Goal: Task Accomplishment & Management: Use online tool/utility

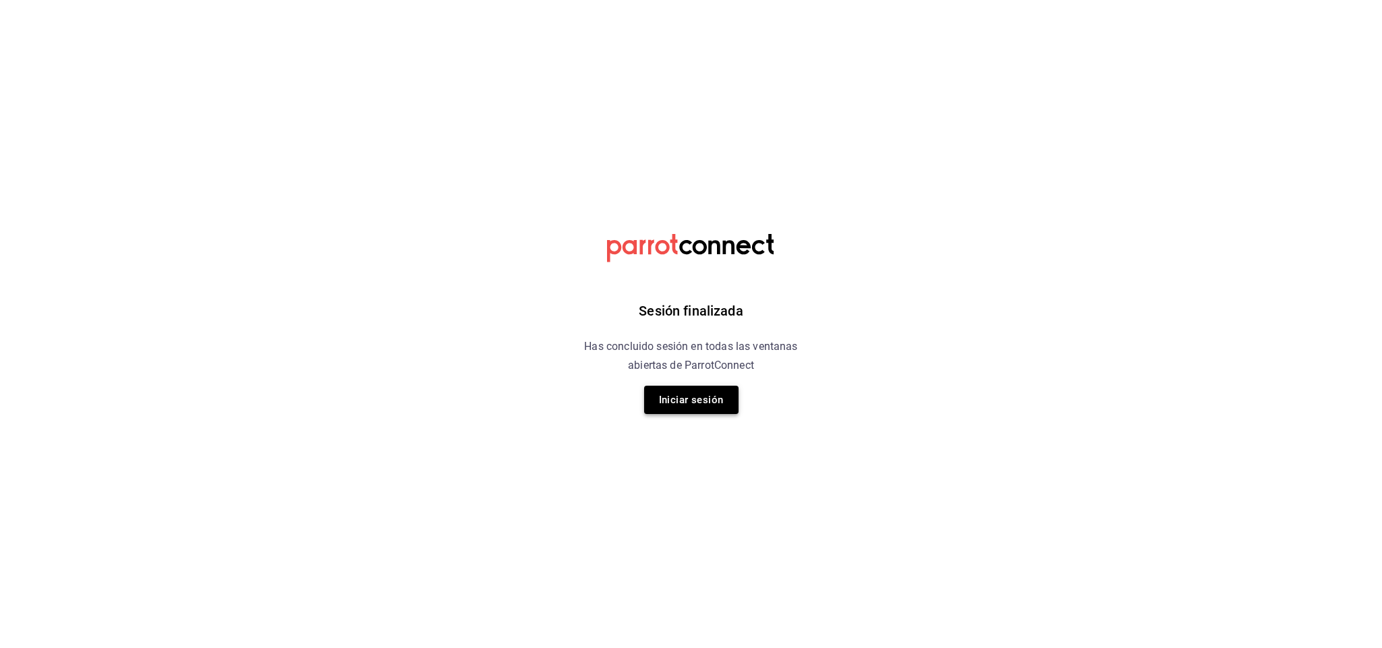
click at [656, 393] on button "Iniciar sesión" at bounding box center [691, 400] width 94 height 28
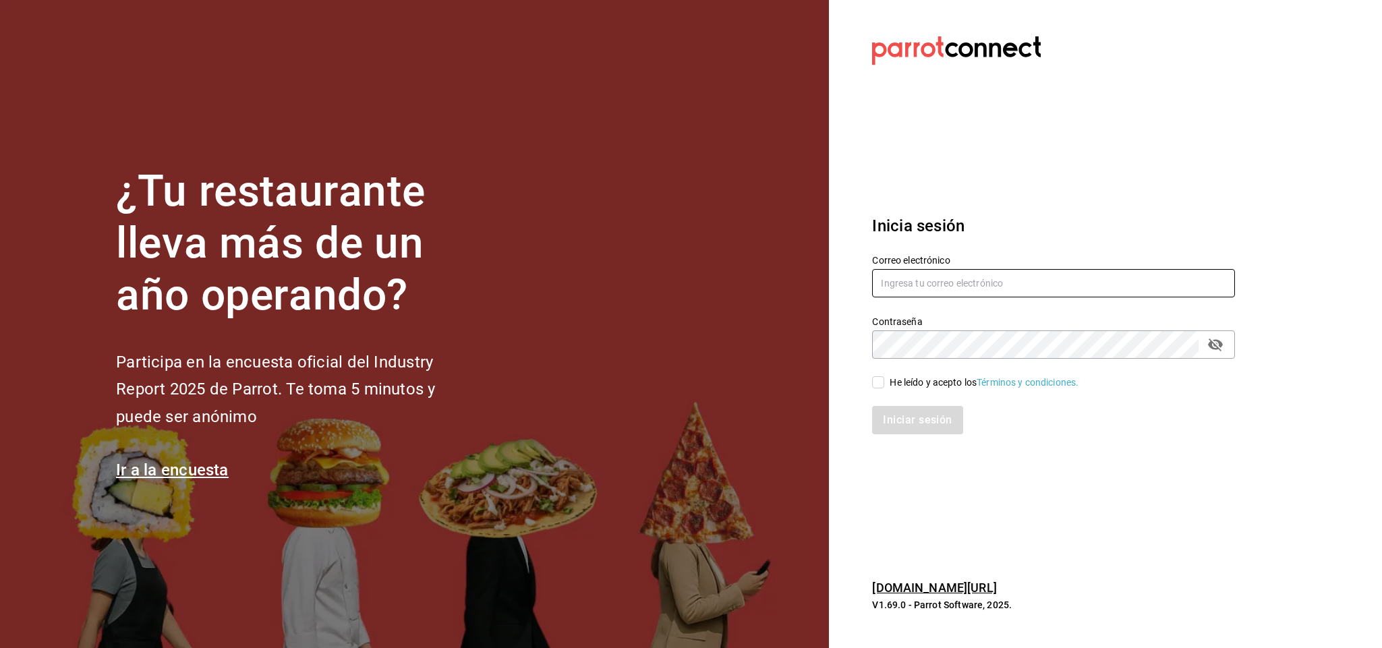
type input "multiuser@napolipizza.com"
click at [884, 384] on input "He leído y acepto los Términos y condiciones." at bounding box center [878, 382] width 12 height 12
checkbox input "true"
click at [892, 417] on button "Iniciar sesión" at bounding box center [918, 420] width 92 height 28
drag, startPoint x: 884, startPoint y: 467, endPoint x: 848, endPoint y: 432, distance: 51.0
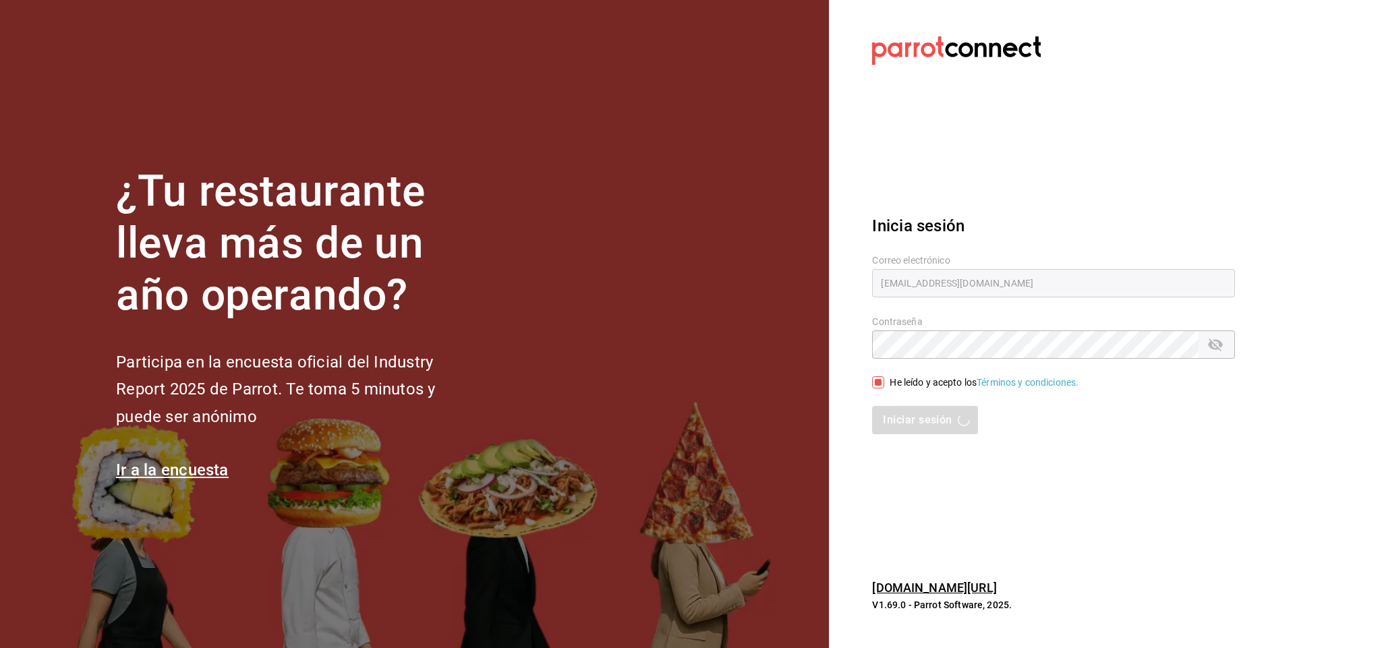
click at [836, 444] on section "Datos incorrectos. Verifica que tu Correo o Contraseña estén bien escritos. Ini…" at bounding box center [1048, 324] width 438 height 648
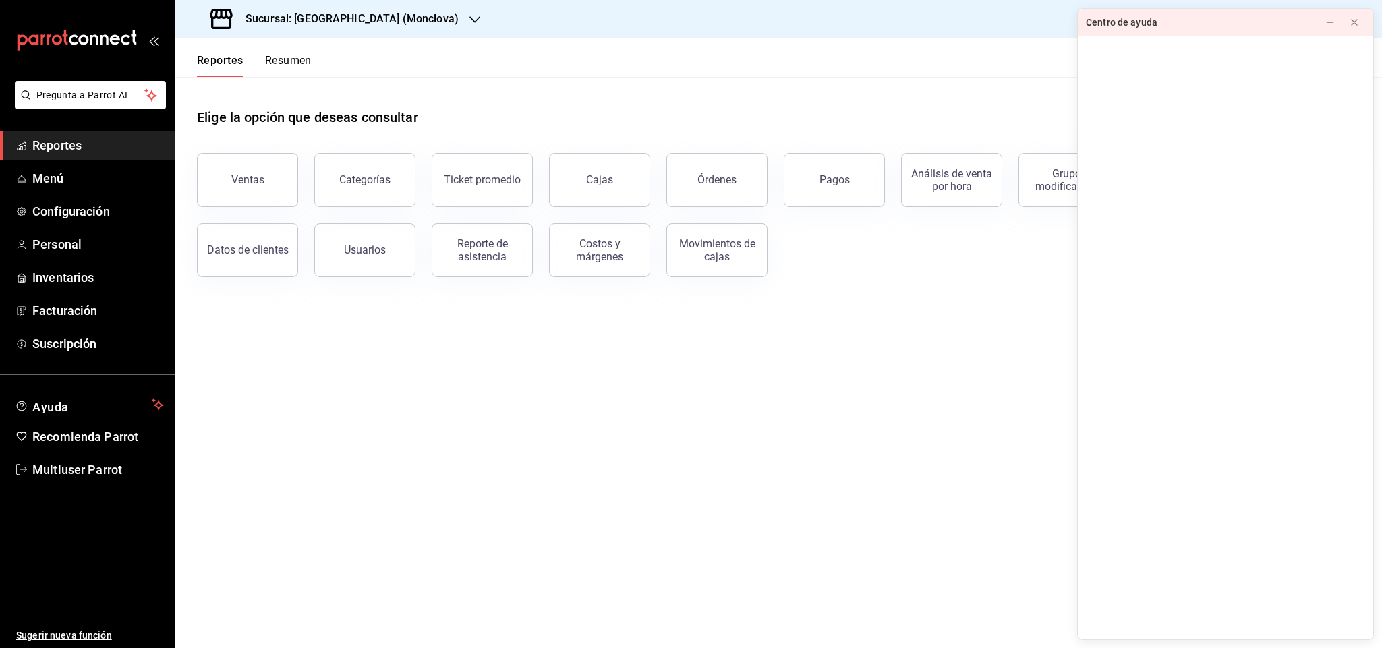
click at [516, 86] on div "Elige la opción que deseas consultar" at bounding box center [779, 107] width 1164 height 60
click at [1358, 21] on icon at bounding box center [1354, 22] width 11 height 11
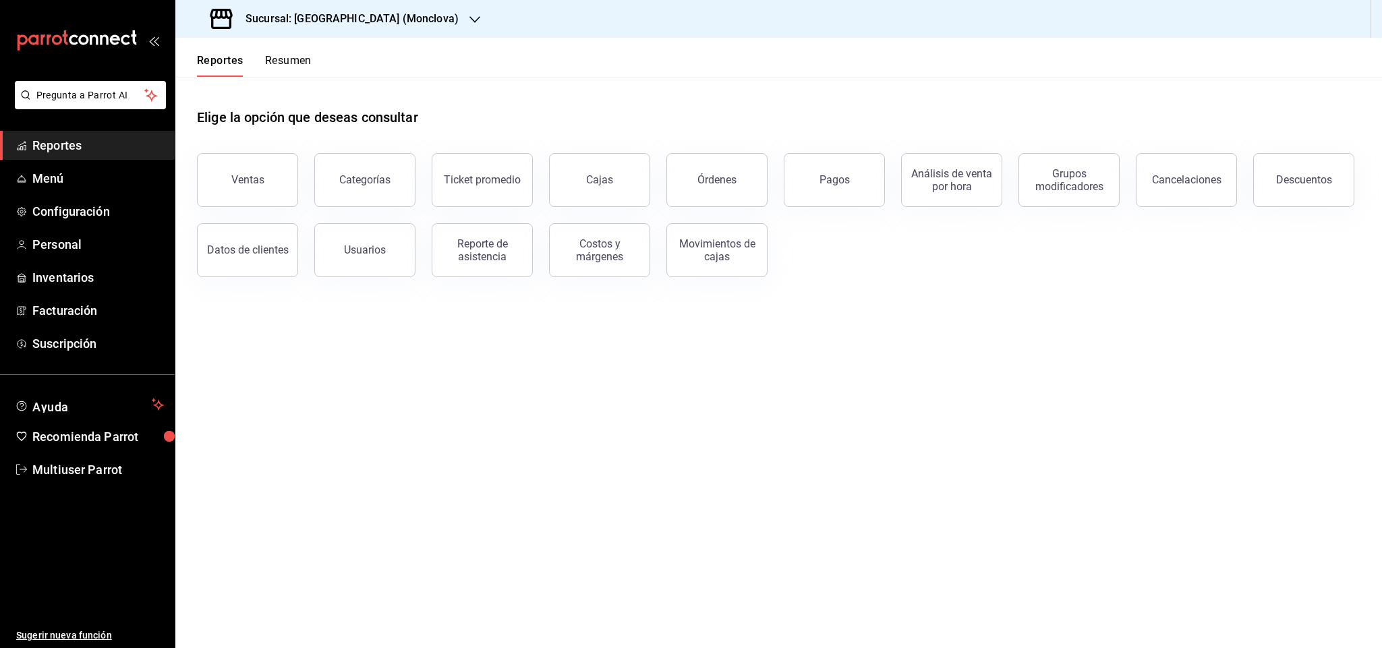
click at [371, 21] on h3 "Sucursal: [GEOGRAPHIC_DATA] (Monclova)" at bounding box center [347, 19] width 224 height 16
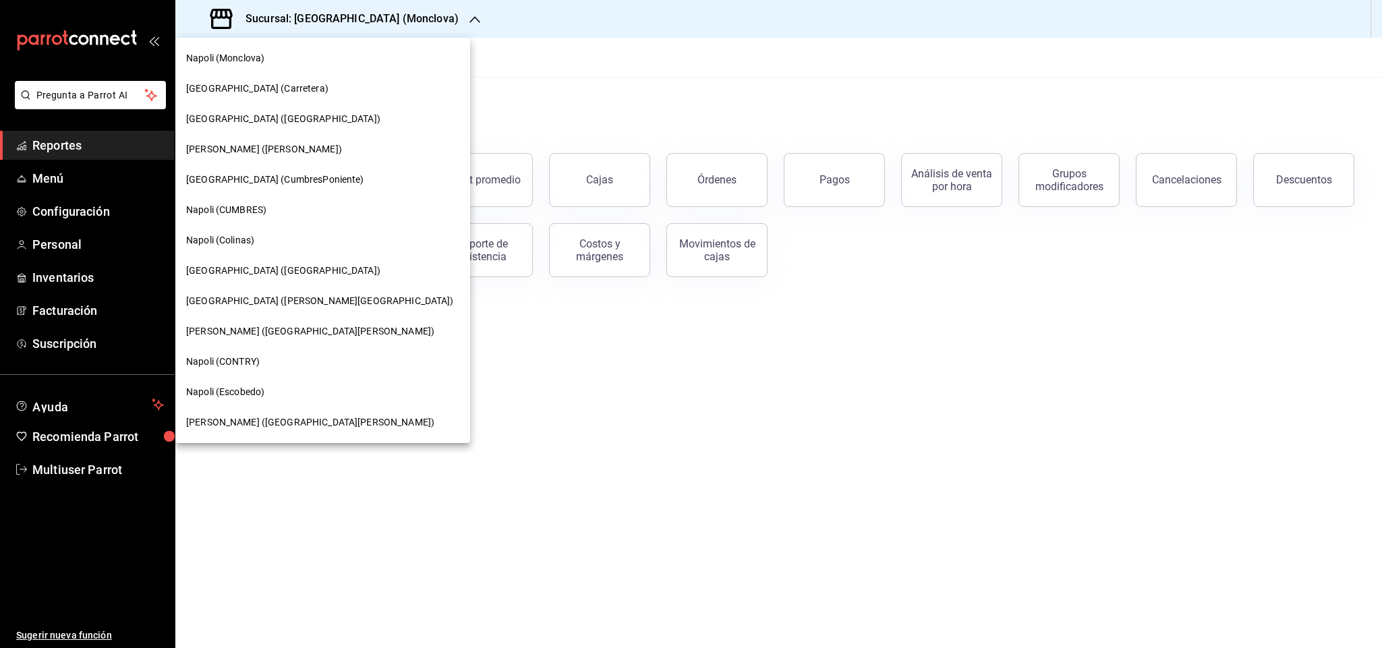
click at [399, 476] on div at bounding box center [691, 324] width 1382 height 648
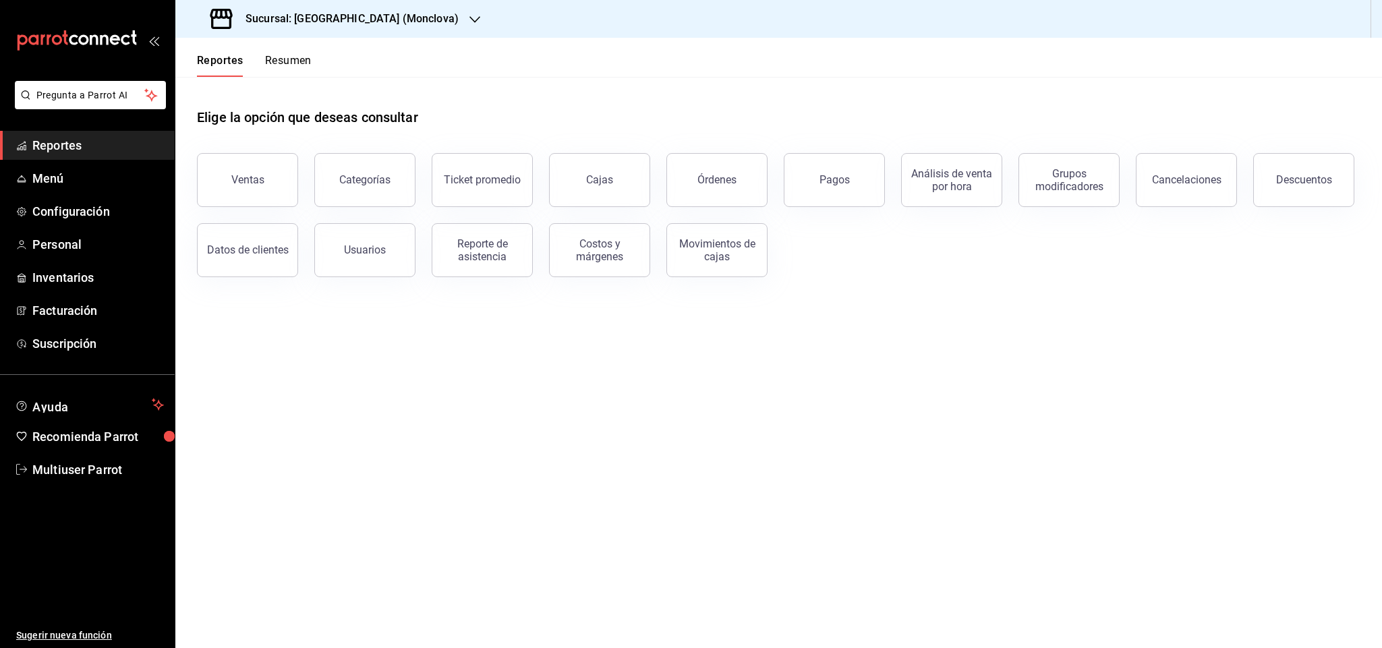
drag, startPoint x: 401, startPoint y: 476, endPoint x: 387, endPoint y: 469, distance: 15.7
click at [387, 469] on main "Elige la opción que deseas consultar Ventas Categorías Ticket promedio Cajas Ór…" at bounding box center [778, 362] width 1207 height 571
drag, startPoint x: 450, startPoint y: 466, endPoint x: 459, endPoint y: 465, distance: 9.5
click at [459, 465] on main "Elige la opción que deseas consultar Ventas Categorías Ticket promedio Cajas Ór…" at bounding box center [778, 362] width 1207 height 571
click at [357, 24] on h3 "Sucursal: [GEOGRAPHIC_DATA] (Monclova)" at bounding box center [347, 19] width 224 height 16
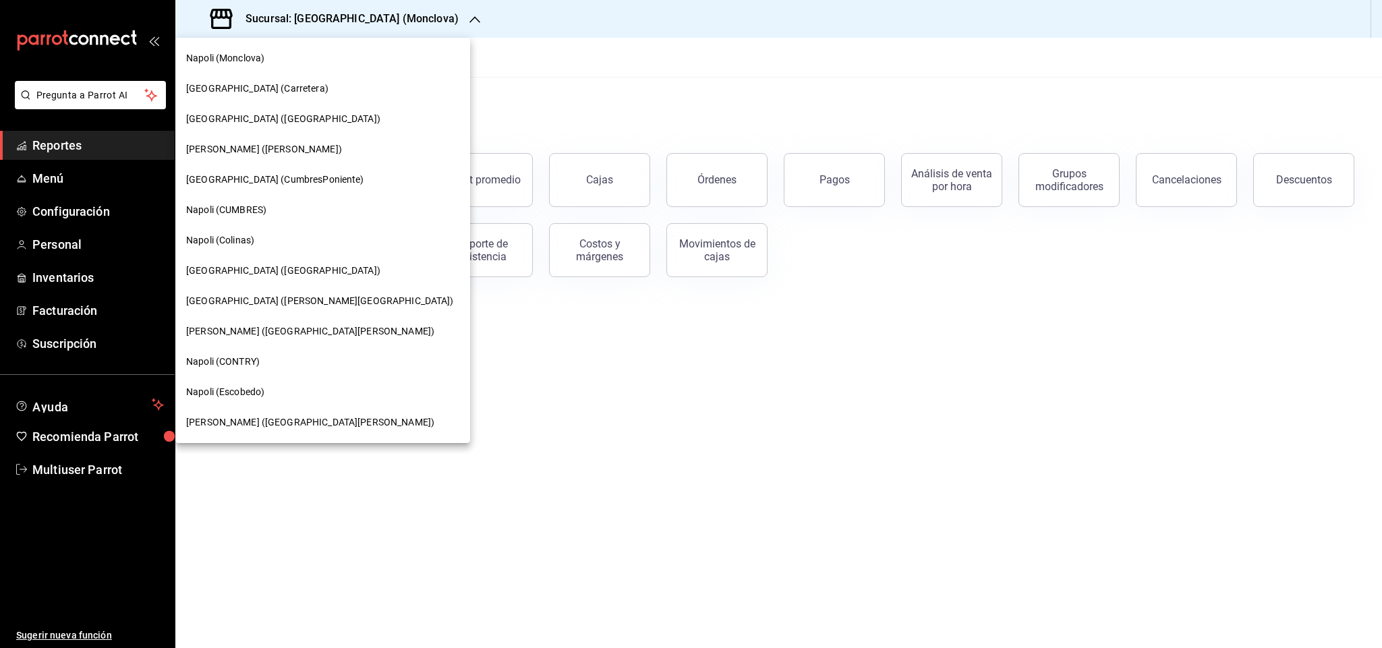
click at [267, 391] on div "Napoli (Escobedo)" at bounding box center [322, 392] width 273 height 14
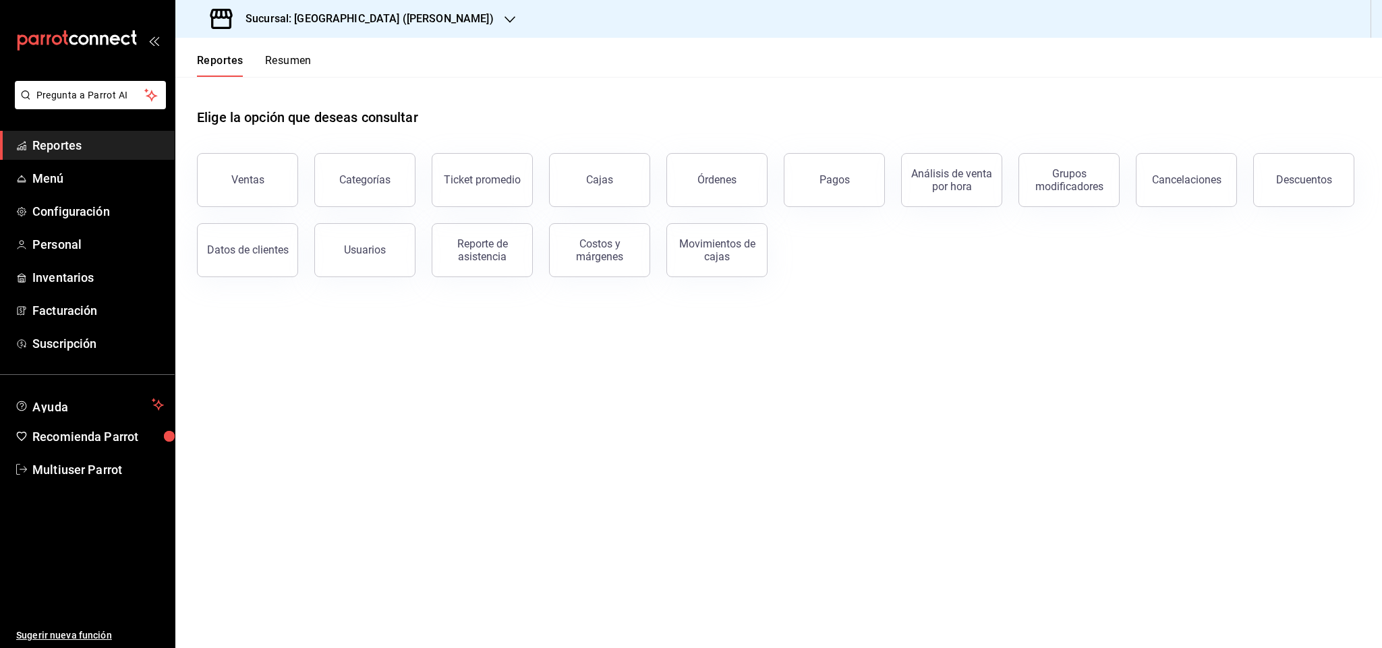
drag, startPoint x: 446, startPoint y: 490, endPoint x: 455, endPoint y: 515, distance: 26.7
click at [455, 515] on main "Elige la opción que deseas consultar Ventas Categorías Ticket promedio Cajas Ór…" at bounding box center [778, 362] width 1207 height 571
click at [505, 257] on div "Reporte de asistencia" at bounding box center [482, 250] width 84 height 26
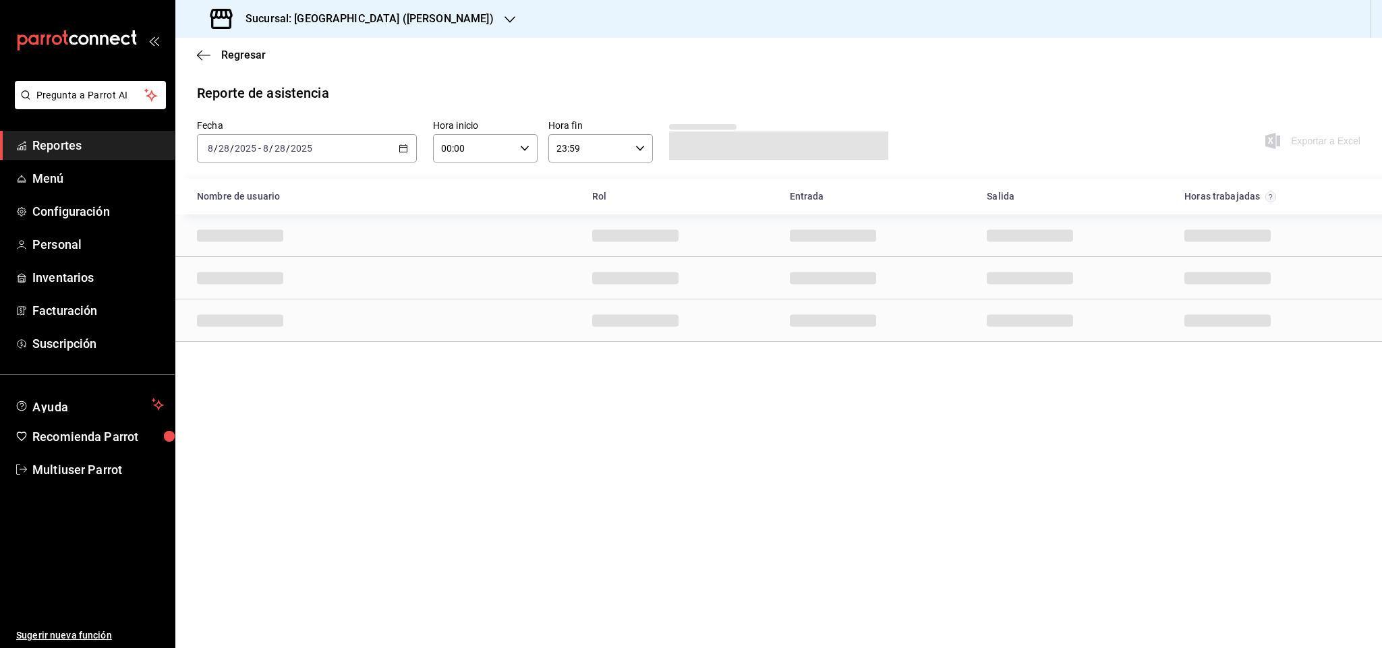
click at [382, 152] on div "[DATE] [DATE] - [DATE] [DATE]" at bounding box center [307, 148] width 220 height 28
click at [255, 277] on span "Mes actual" at bounding box center [260, 280] width 105 height 14
click at [480, 109] on div "Reporte de asistencia Fecha [DATE] [DATE] - [DATE] [DATE] Hora inicio 00:00 Hor…" at bounding box center [778, 212] width 1207 height 259
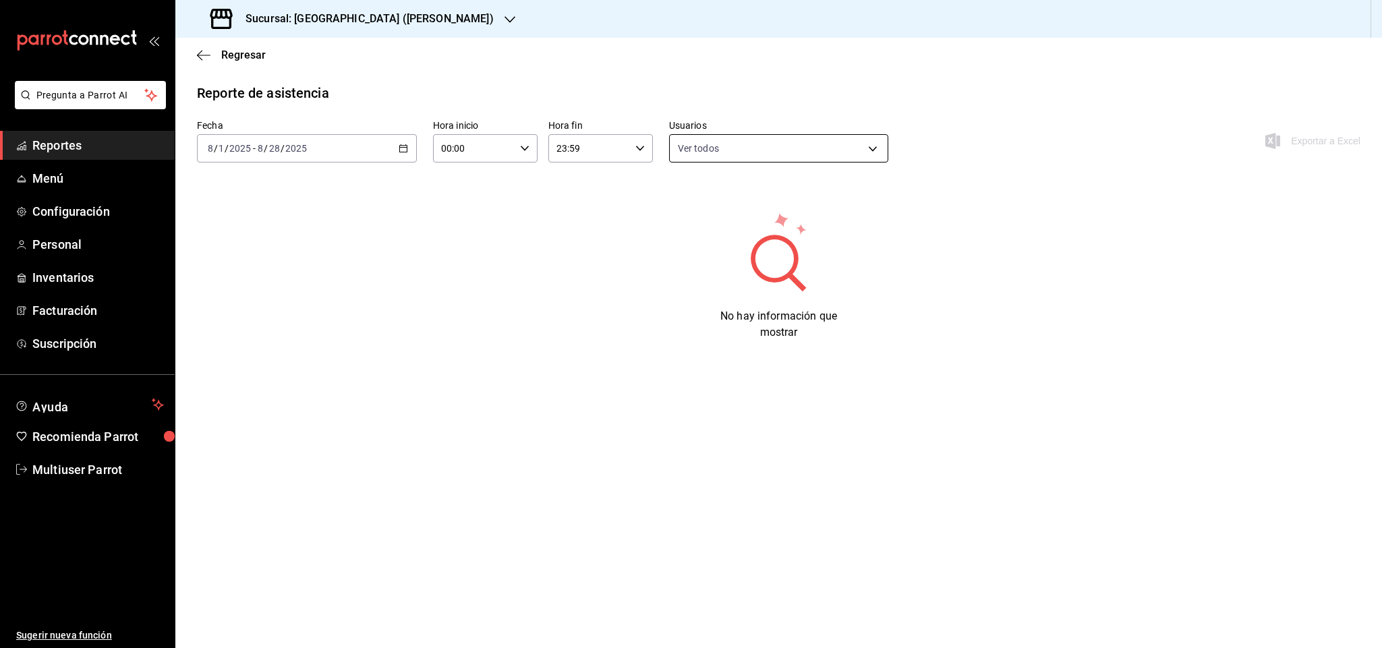
click at [741, 154] on body "Pregunta a Parrot AI Reportes Menú Configuración Personal Inventarios Facturaci…" at bounding box center [691, 324] width 1382 height 648
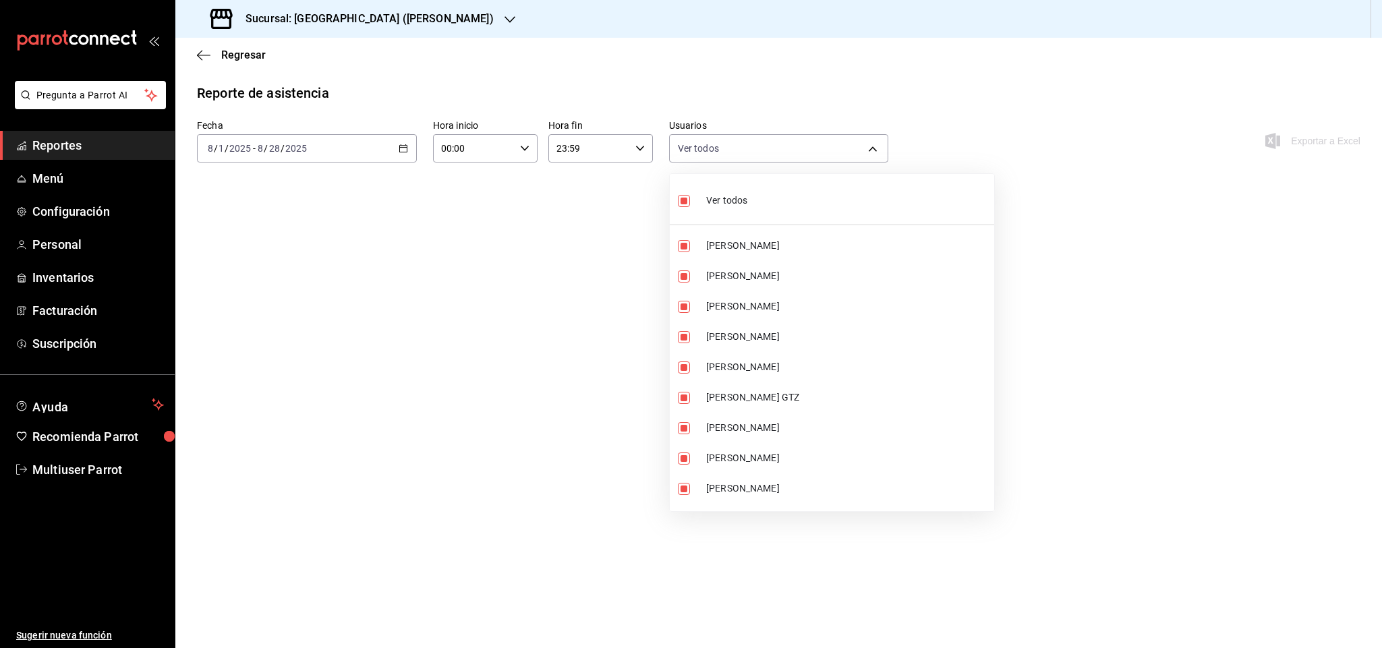
click at [766, 80] on div at bounding box center [691, 324] width 1382 height 648
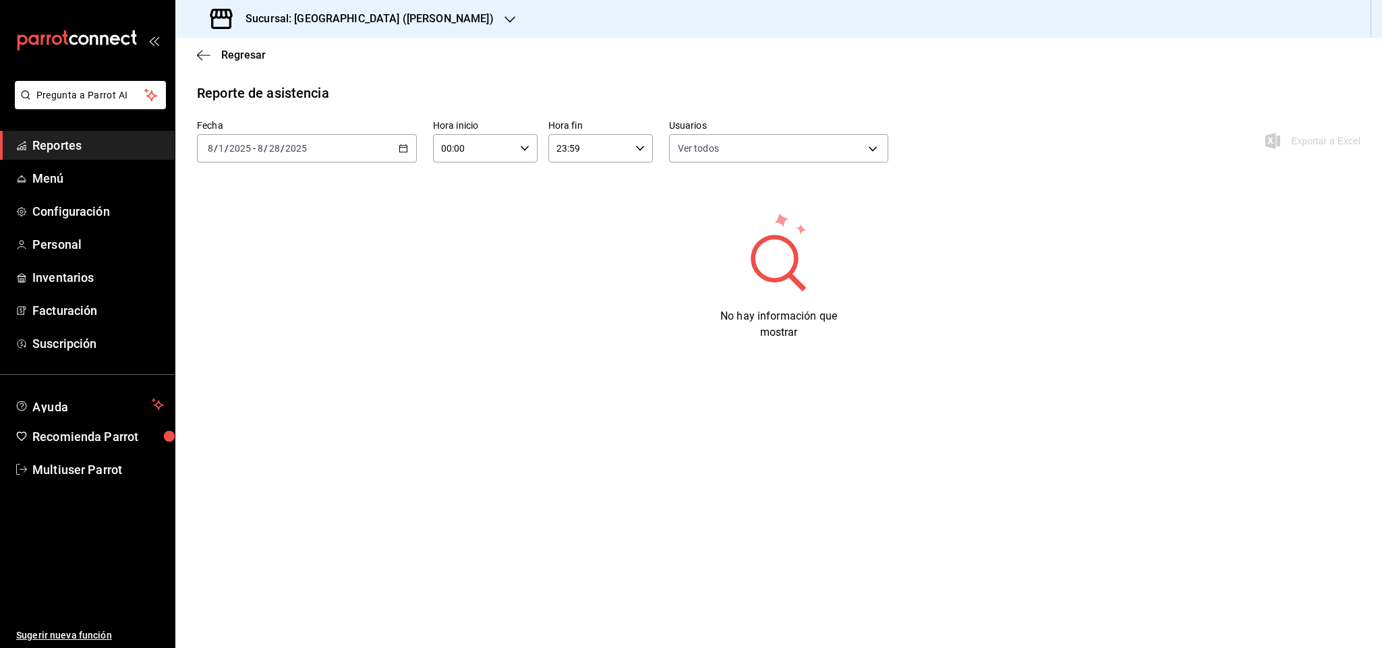
click at [351, 146] on div "[DATE] [DATE] - [DATE] [DATE]" at bounding box center [307, 148] width 220 height 28
click at [251, 273] on span "Mes actual" at bounding box center [260, 280] width 105 height 14
click at [395, 154] on div "[DATE] [DATE] - [DATE] [DATE]" at bounding box center [307, 148] width 220 height 28
click at [258, 312] on span "Año actual" at bounding box center [260, 311] width 105 height 14
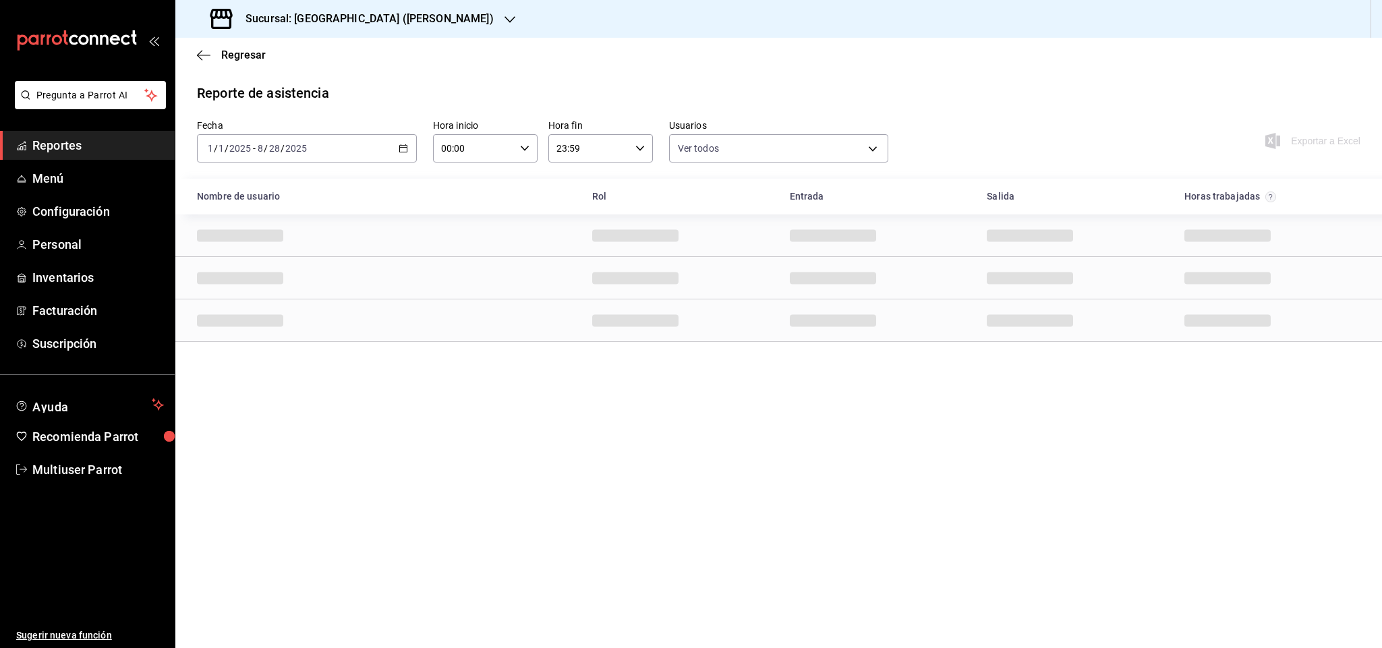
click at [660, 49] on div "Regresar" at bounding box center [778, 55] width 1207 height 34
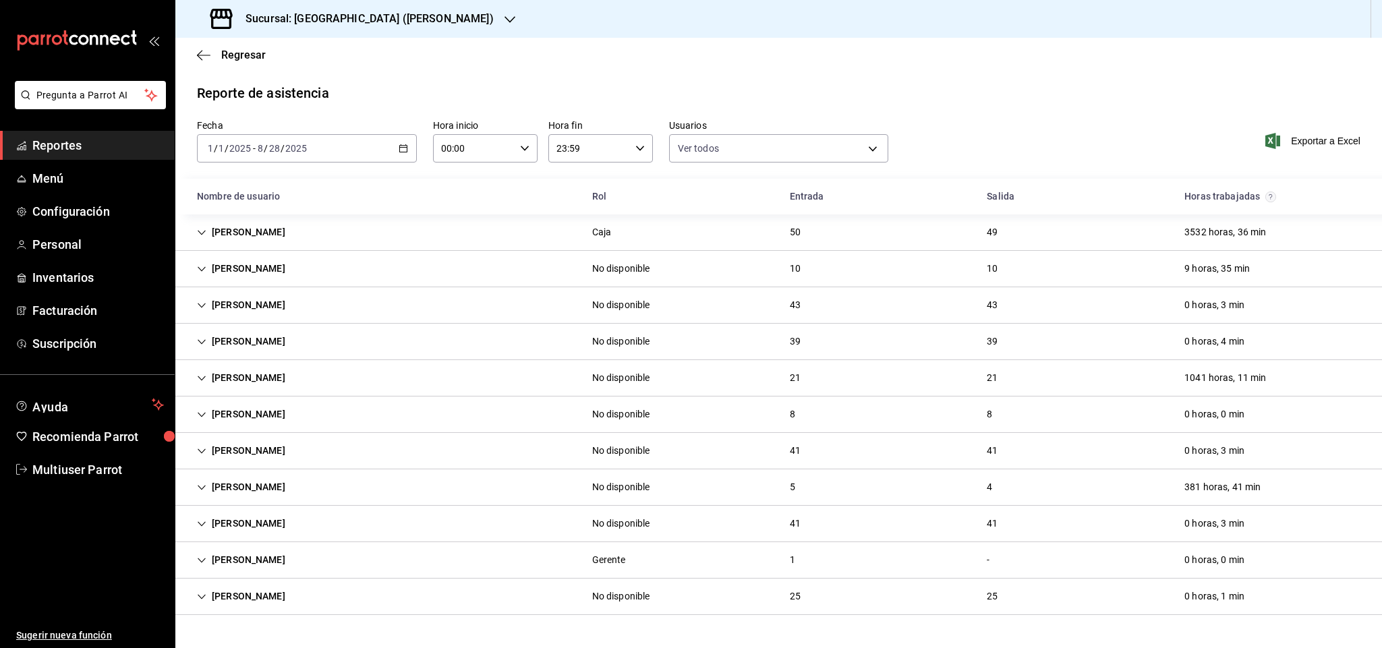
click at [209, 229] on div "[PERSON_NAME]" at bounding box center [241, 232] width 110 height 25
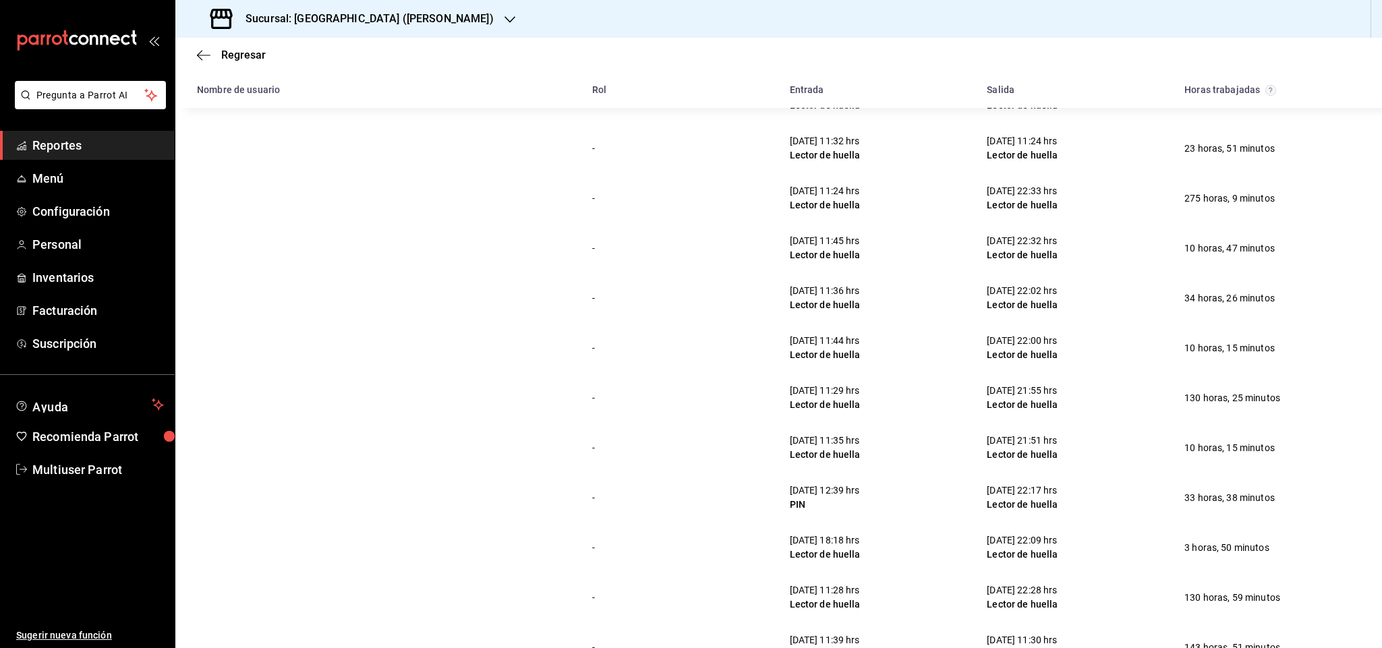
scroll to position [2484, 0]
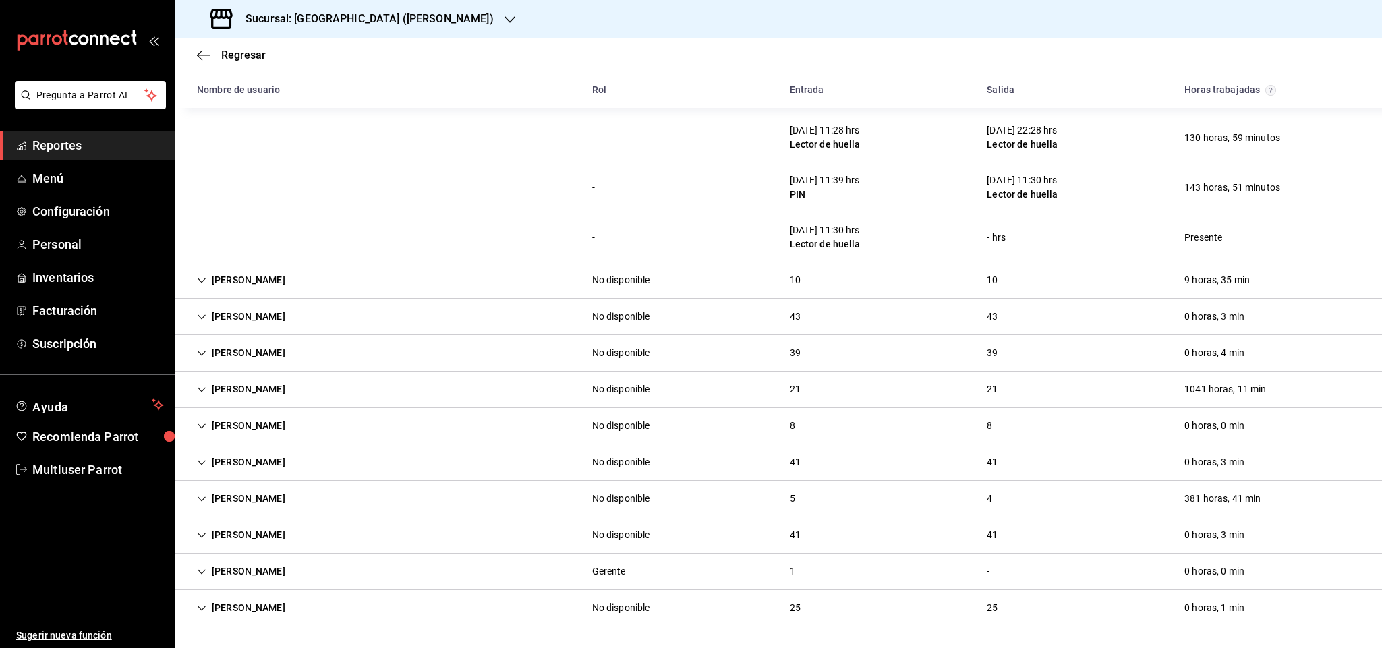
click at [290, 384] on div "[PERSON_NAME]" at bounding box center [241, 389] width 110 height 25
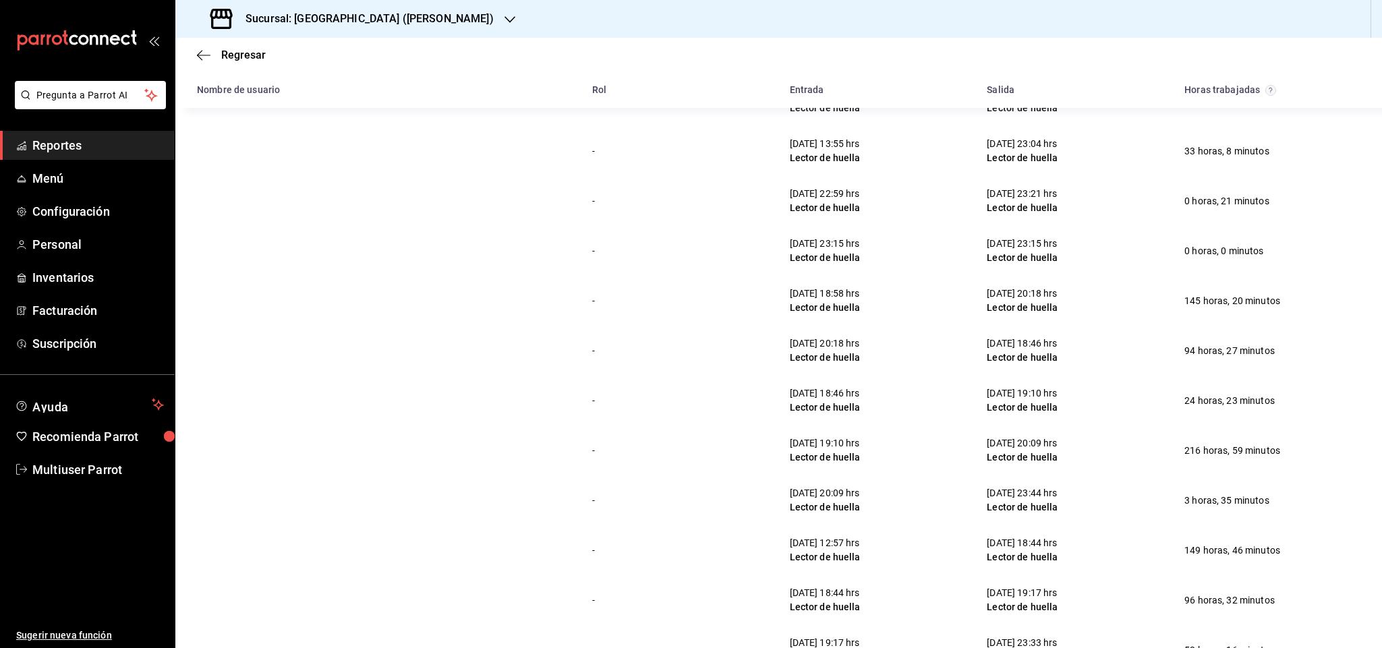
scroll to position [3529, 0]
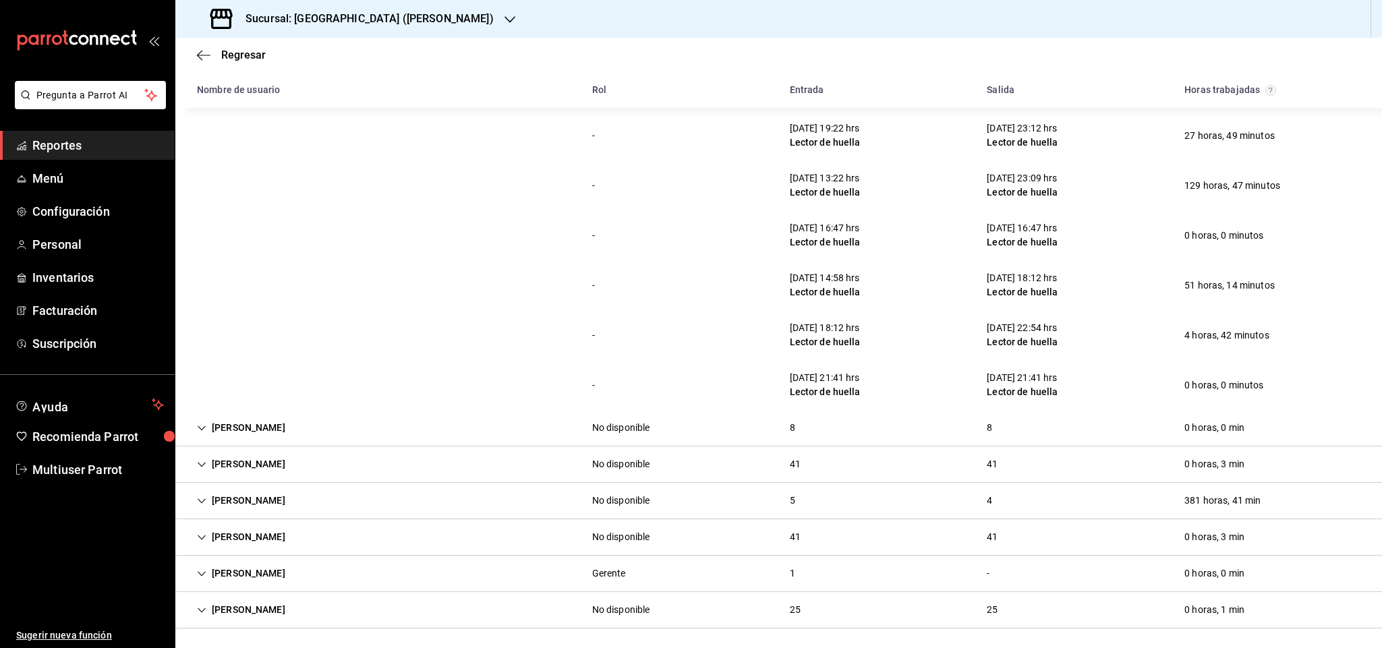
click at [379, 494] on div "[PERSON_NAME] No disponible 5 4 381 horas, 41 min" at bounding box center [778, 501] width 1207 height 36
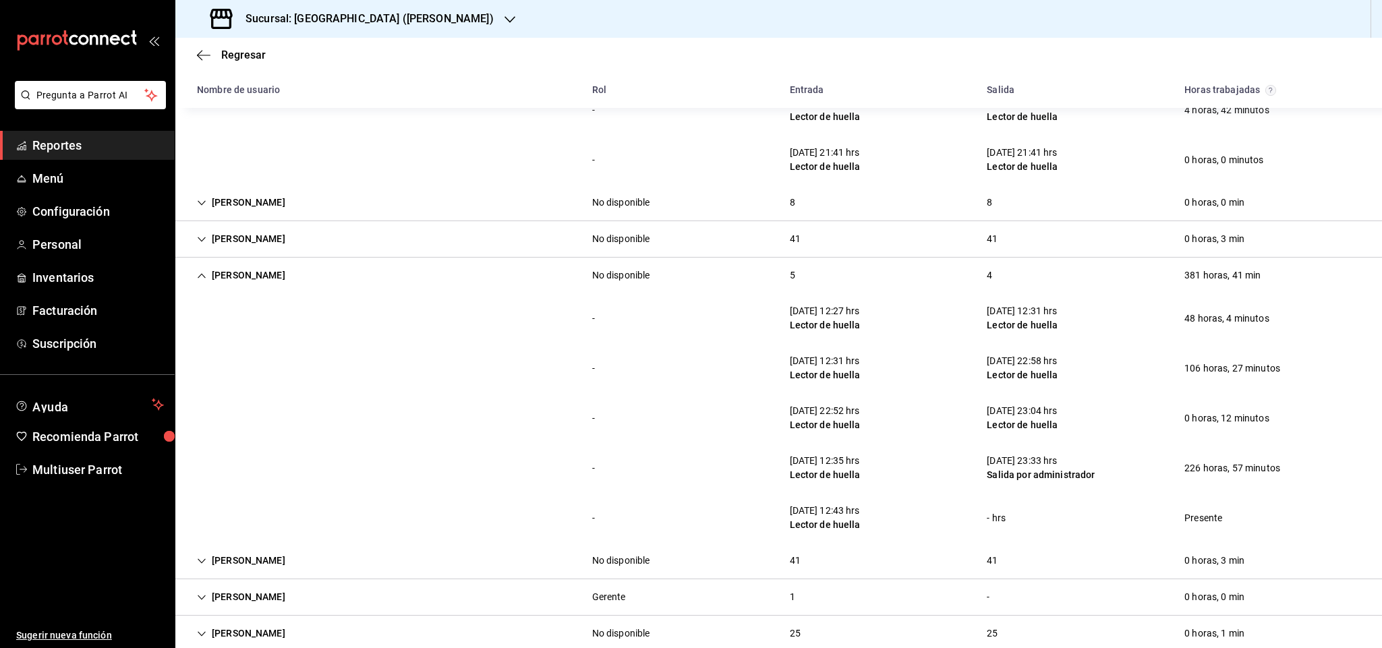
scroll to position [3778, 0]
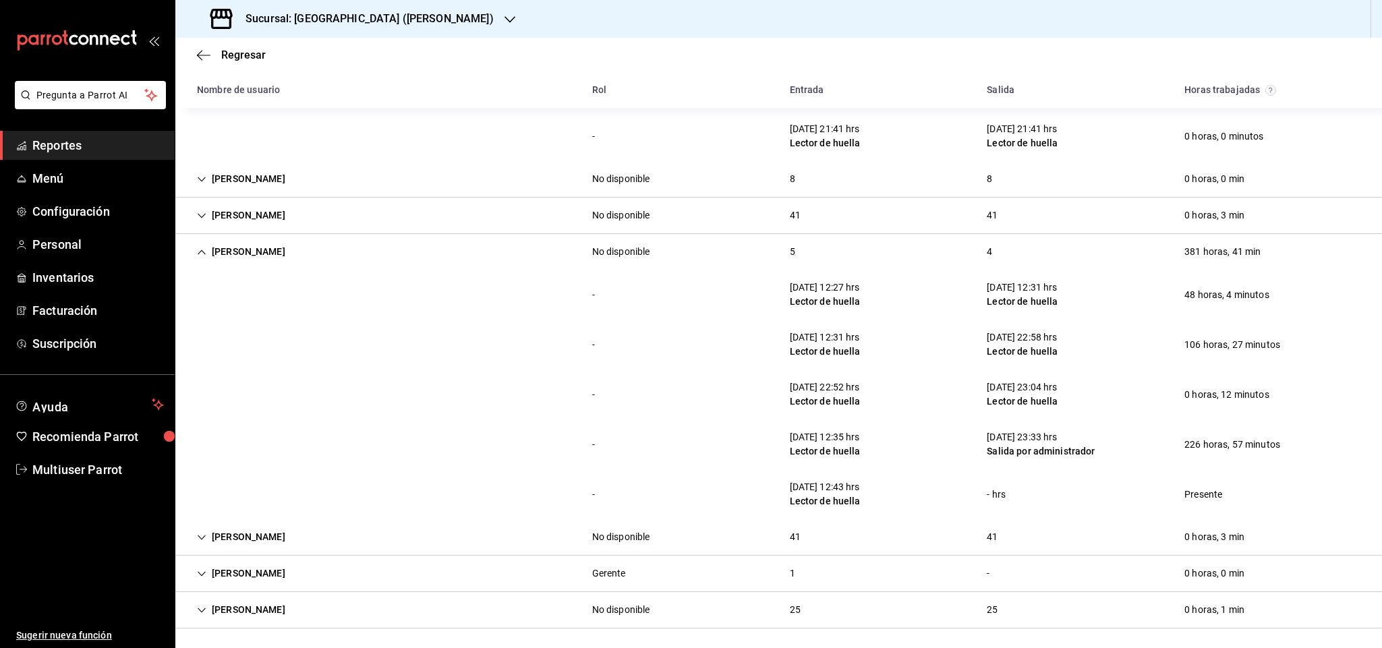
click at [817, 45] on div "Regresar" at bounding box center [778, 55] width 1207 height 34
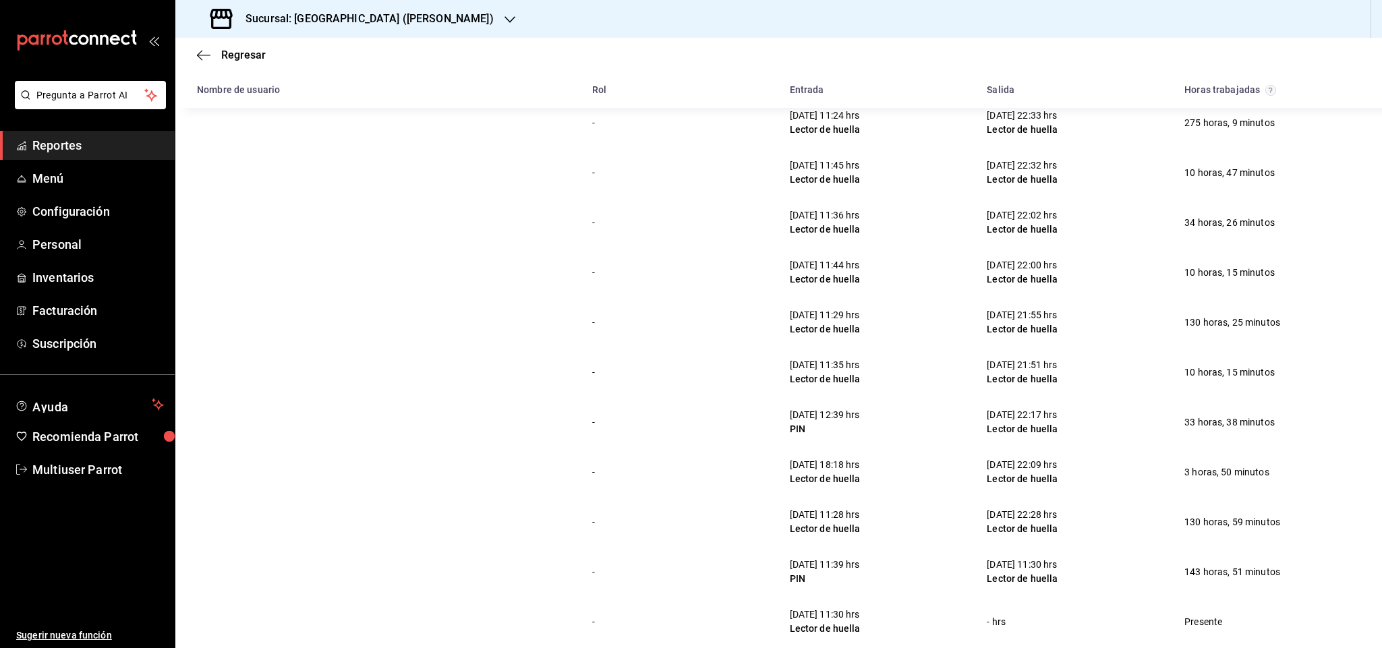
scroll to position [1856, 0]
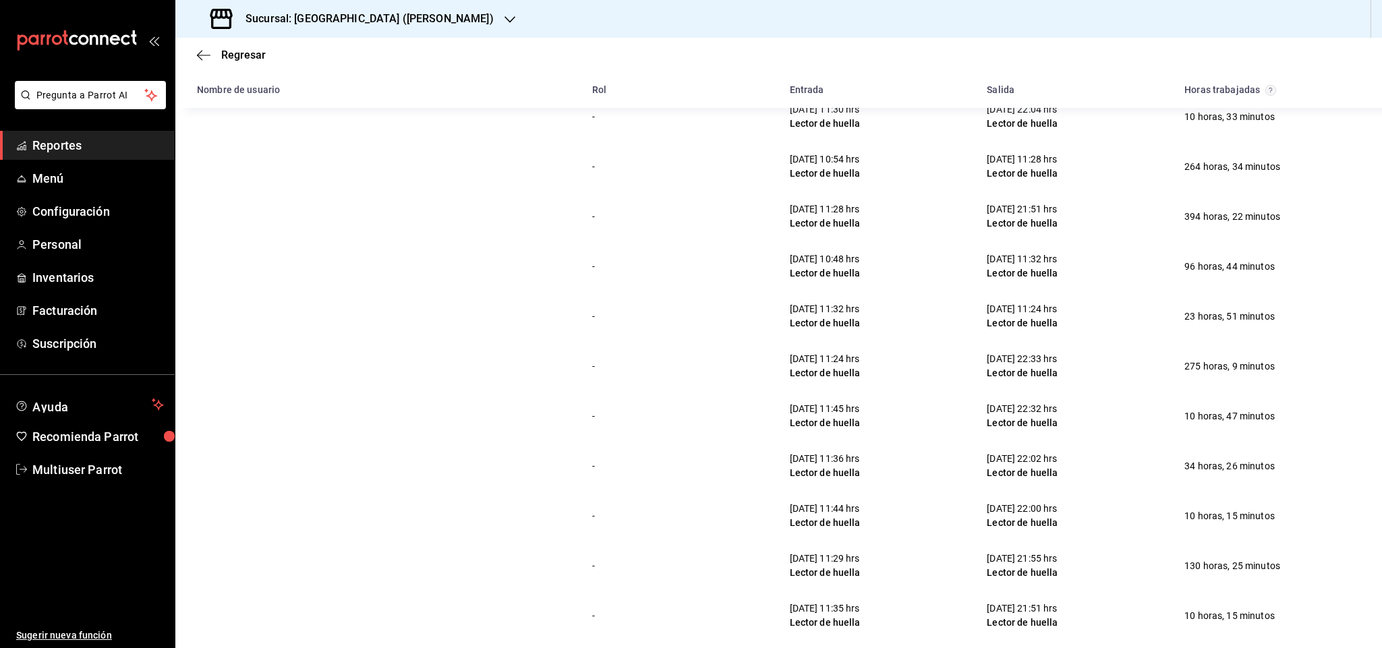
click at [378, 14] on h3 "Sucursal: [GEOGRAPHIC_DATA] ([PERSON_NAME])" at bounding box center [364, 19] width 259 height 16
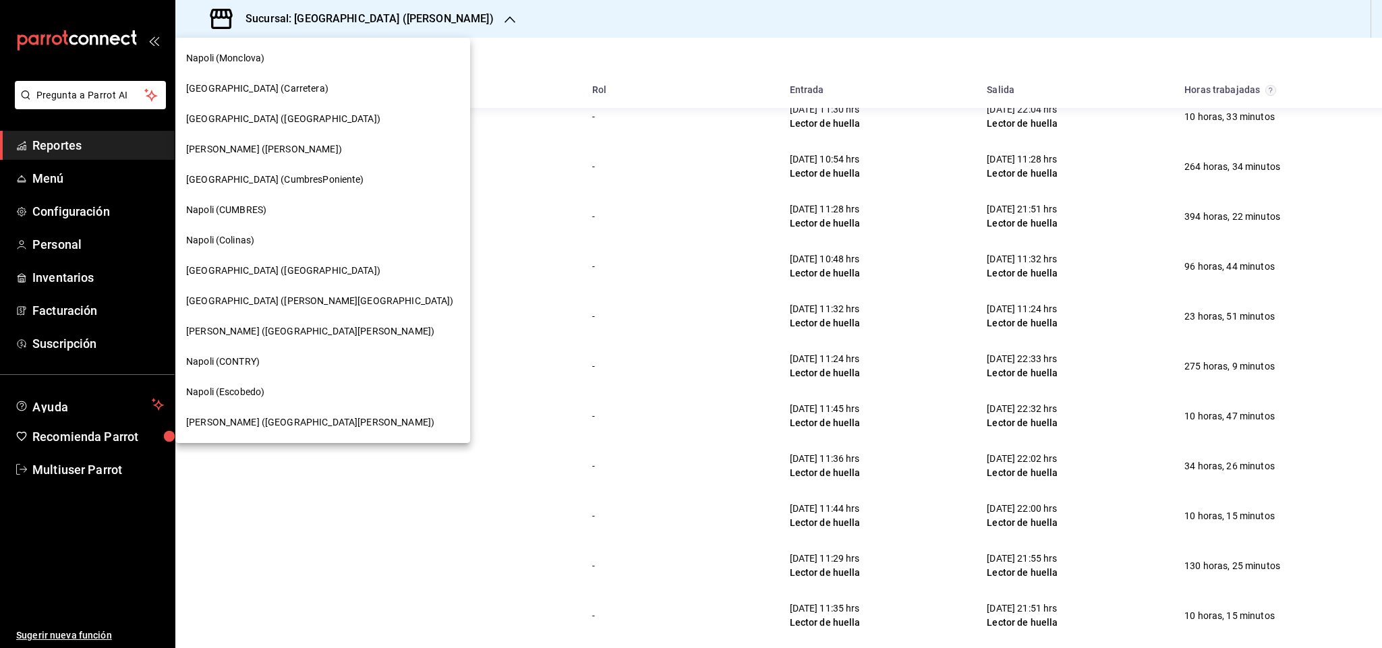
click at [274, 138] on div "[PERSON_NAME] ([PERSON_NAME])" at bounding box center [322, 149] width 295 height 30
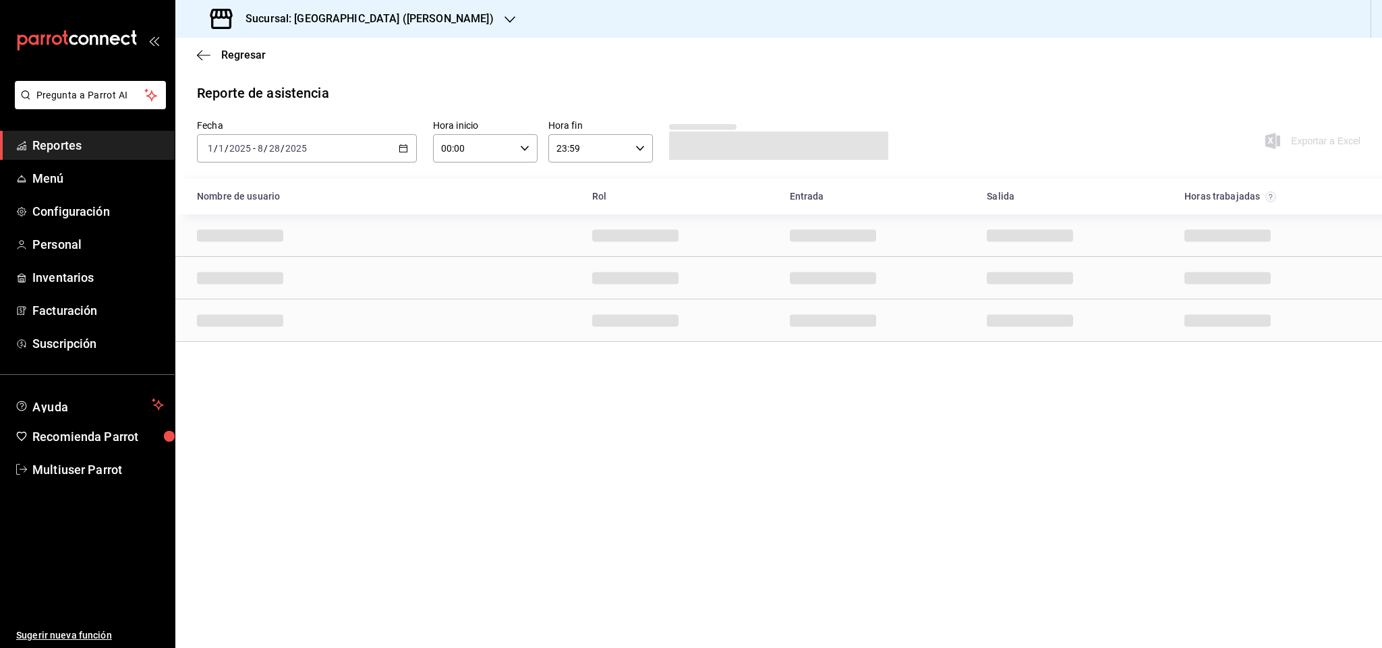
click at [407, 185] on div "Nombre de usuario" at bounding box center [383, 196] width 395 height 25
click at [343, 122] on label "Fecha" at bounding box center [307, 125] width 220 height 9
click at [351, 134] on div "[DATE] [DATE] - [DATE] [DATE]" at bounding box center [307, 148] width 220 height 28
click at [247, 281] on span "Mes actual" at bounding box center [260, 280] width 105 height 14
click at [474, 80] on main "Regresar Reporte de asistencia Fecha [DATE] [DATE] - [DATE] [DATE] Hora inicio …" at bounding box center [778, 343] width 1207 height 610
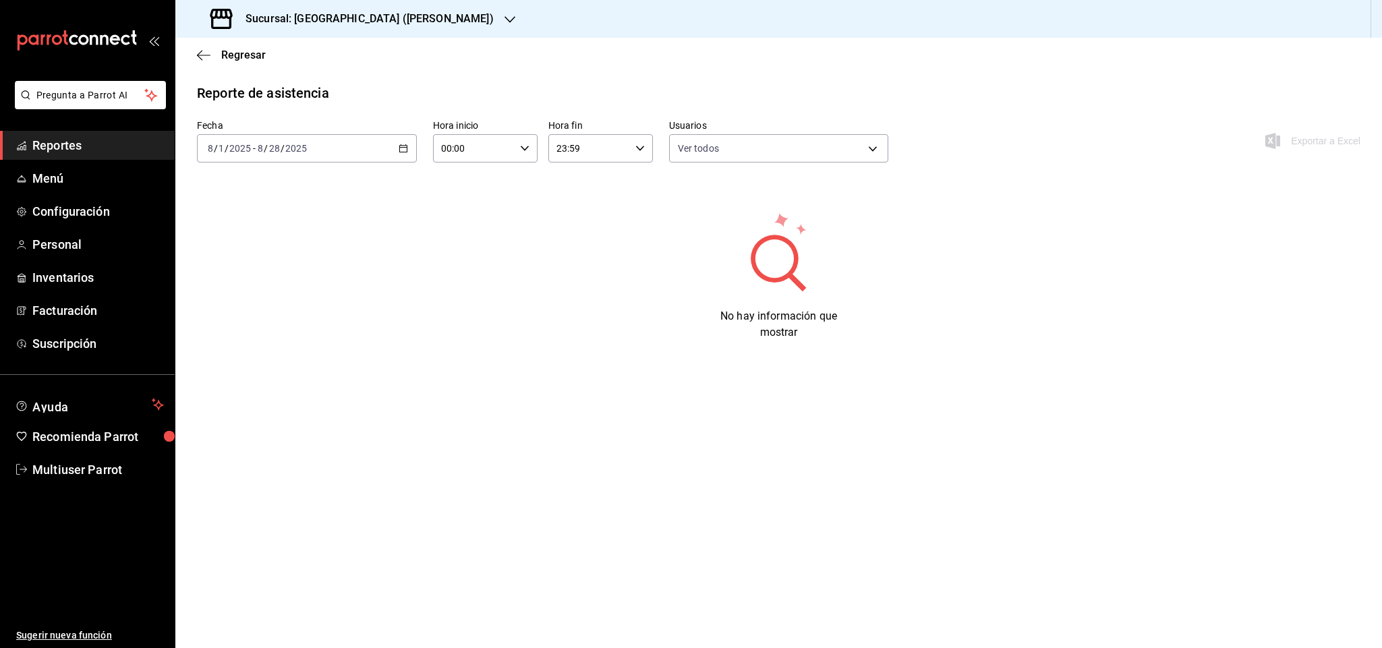
click at [322, 286] on div "No hay información que mostrar" at bounding box center [779, 276] width 1164 height 130
click at [295, 156] on div "[DATE] [DATE] - [DATE] [DATE]" at bounding box center [307, 148] width 220 height 28
click at [255, 318] on span "Año actual" at bounding box center [260, 311] width 105 height 14
click at [324, 255] on div "No hay información que mostrar" at bounding box center [779, 276] width 1164 height 130
click at [328, 148] on div "[DATE] [DATE] - [DATE] [DATE]" at bounding box center [307, 148] width 220 height 28
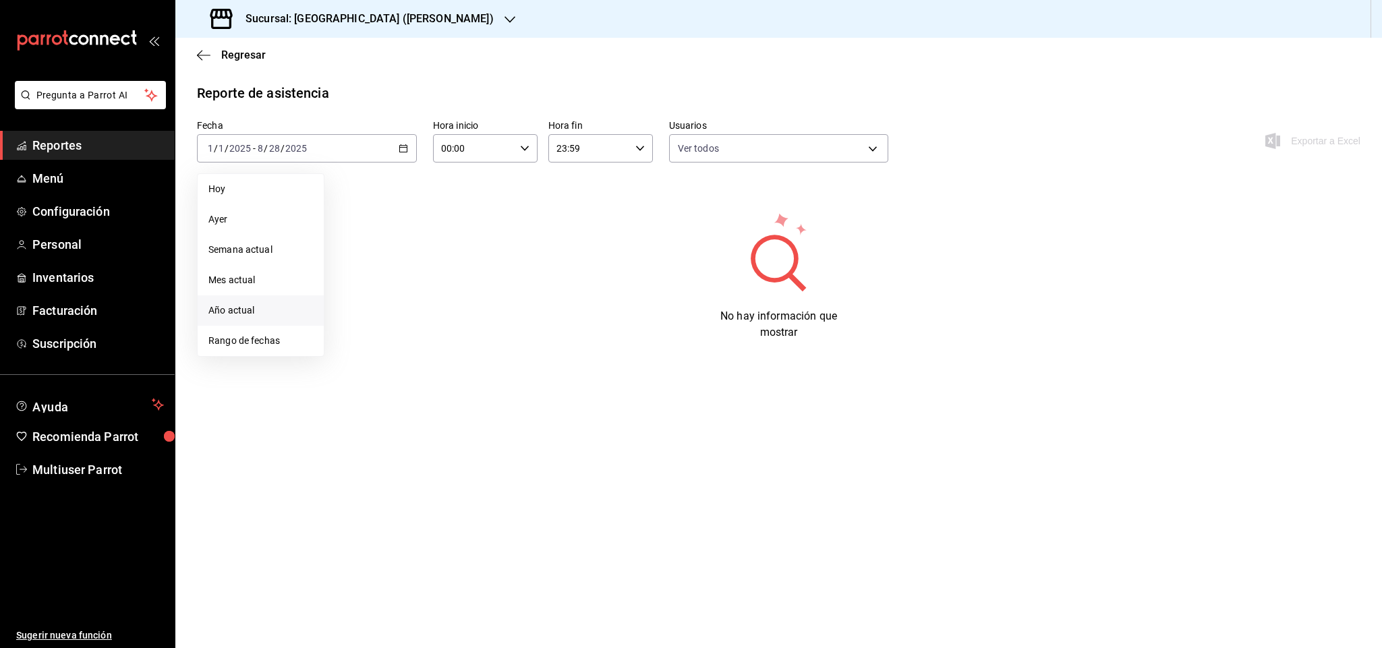
click at [237, 310] on span "Año actual" at bounding box center [260, 311] width 105 height 14
click at [341, 324] on div "No hay información que mostrar" at bounding box center [779, 276] width 1164 height 130
click at [637, 91] on div "Reporte de asistencia" at bounding box center [779, 93] width 1164 height 20
click at [474, 279] on div "No hay información que mostrar" at bounding box center [779, 276] width 1164 height 130
click at [543, 314] on div "No hay información que mostrar" at bounding box center [779, 276] width 1164 height 130
